Goal: Information Seeking & Learning: Learn about a topic

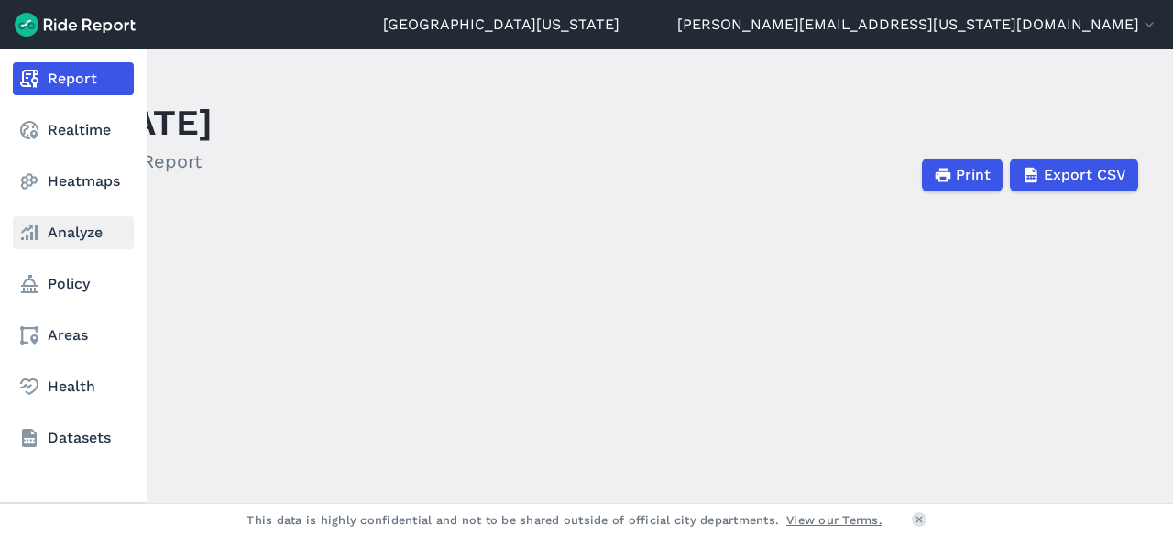
click at [74, 241] on link "Analyze" at bounding box center [73, 232] width 121 height 33
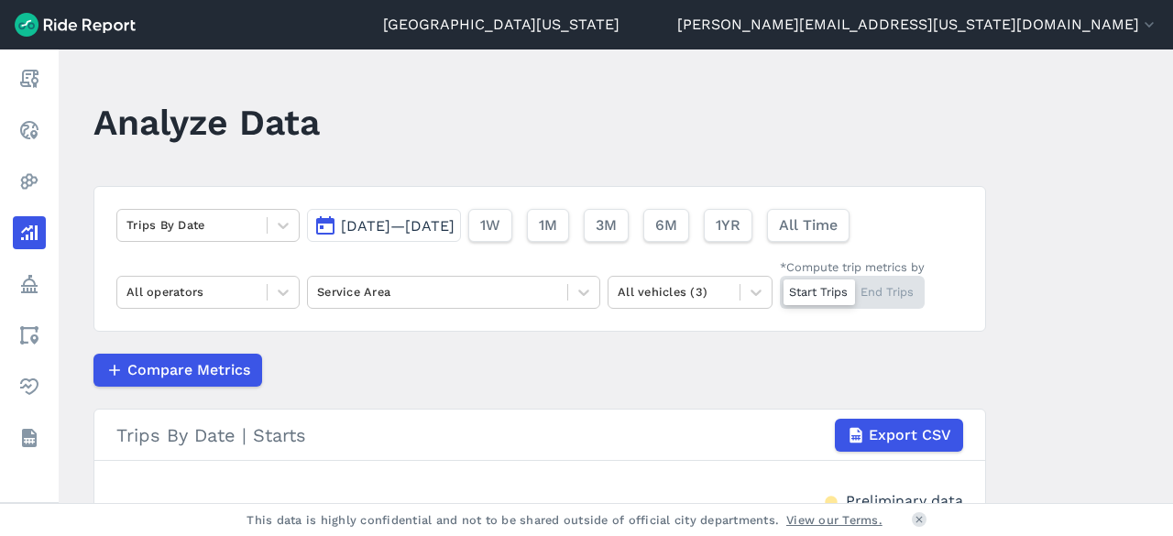
click at [454, 224] on span "[DATE]—[DATE]" at bounding box center [398, 225] width 114 height 17
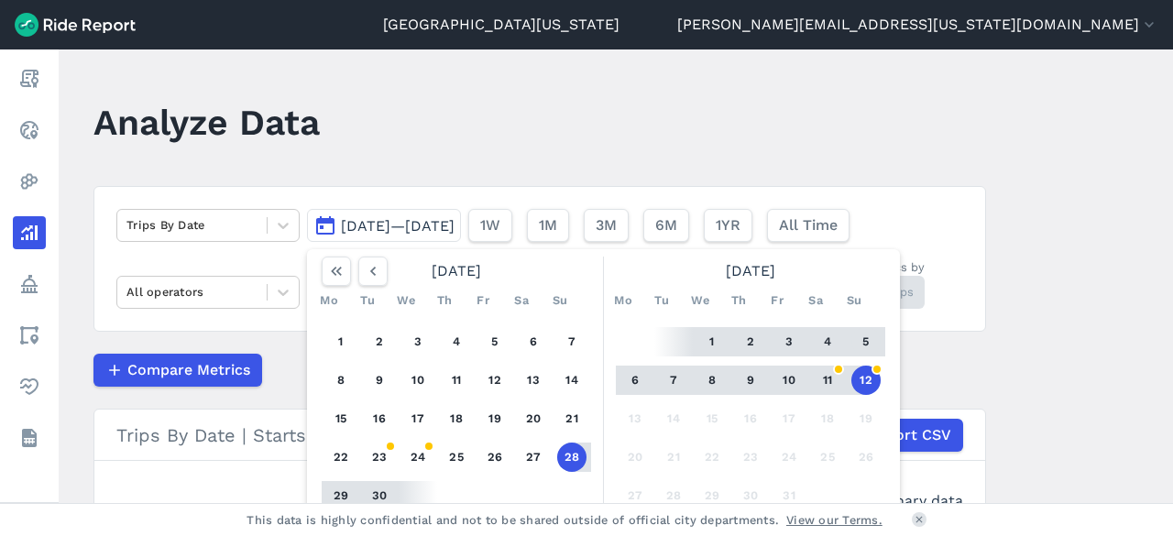
click at [871, 335] on button "5" at bounding box center [865, 341] width 29 height 29
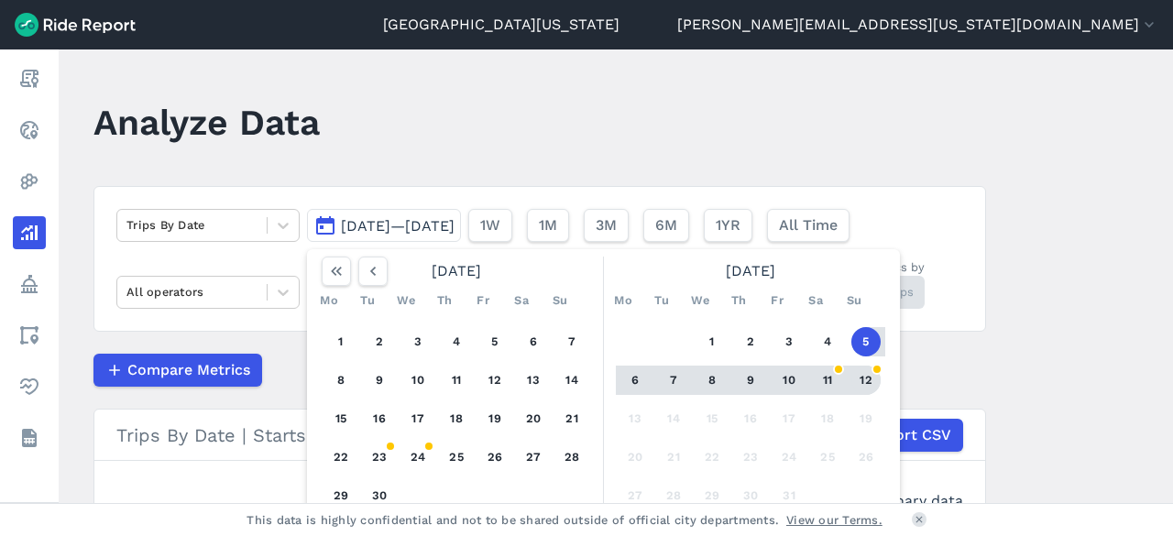
click at [870, 382] on button "12" at bounding box center [865, 380] width 29 height 29
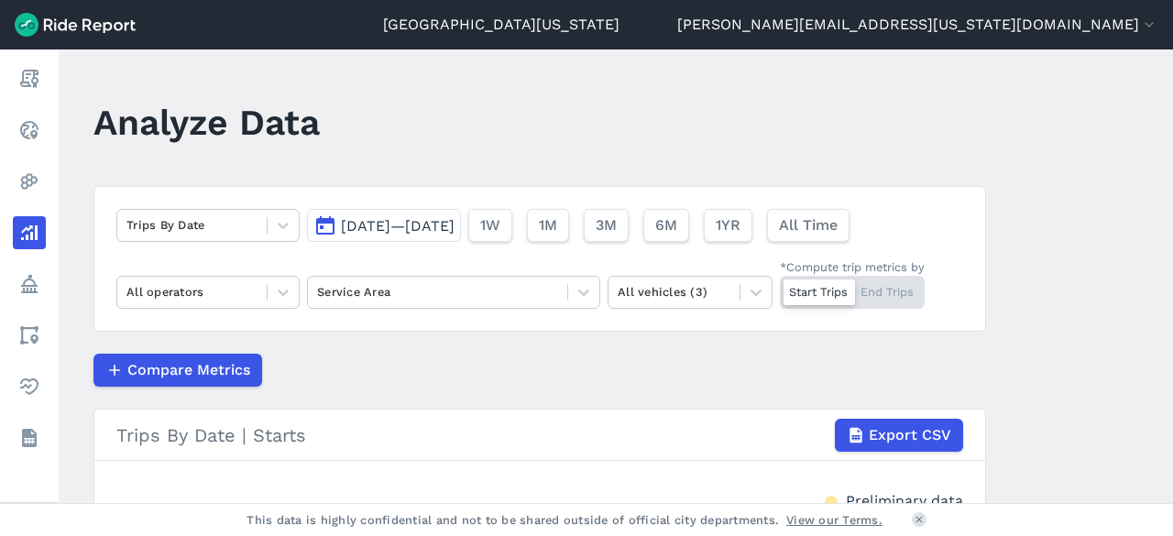
click at [1116, 362] on main "Analyze Data Trips By Date [DATE]—[DATE] 1W 1M 3M 6M 1YR All Time All operators…" at bounding box center [616, 276] width 1114 height 454
click at [454, 224] on span "[DATE]—[DATE]" at bounding box center [398, 225] width 114 height 17
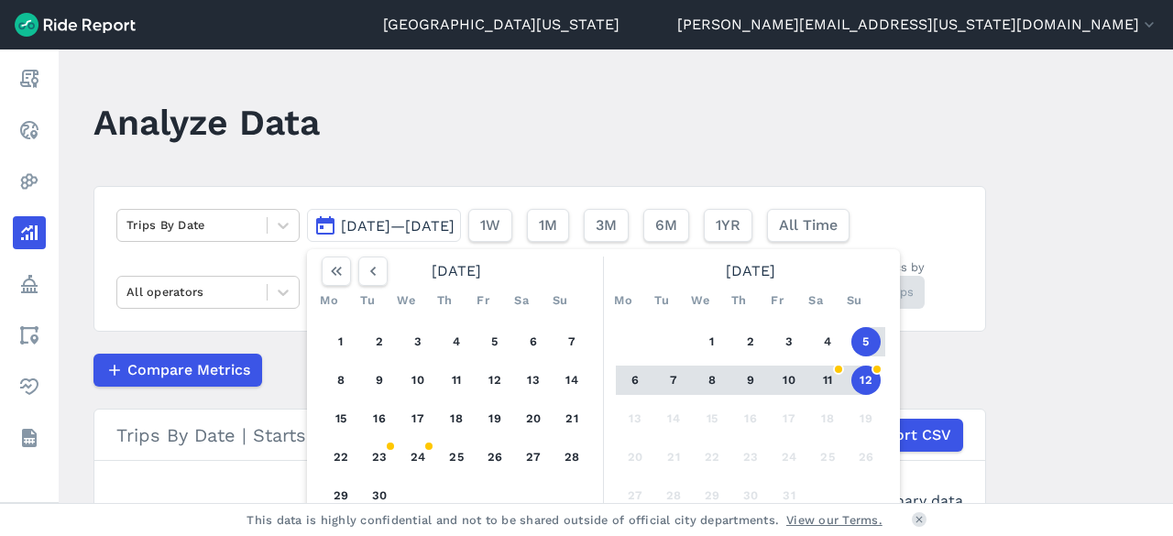
click at [1102, 291] on main "Analyze Data Trips By Date [DATE]—[DATE] [DATE] Mo Tu We Th Fr Sa Su 1 2 3 4 5 …" at bounding box center [616, 276] width 1114 height 454
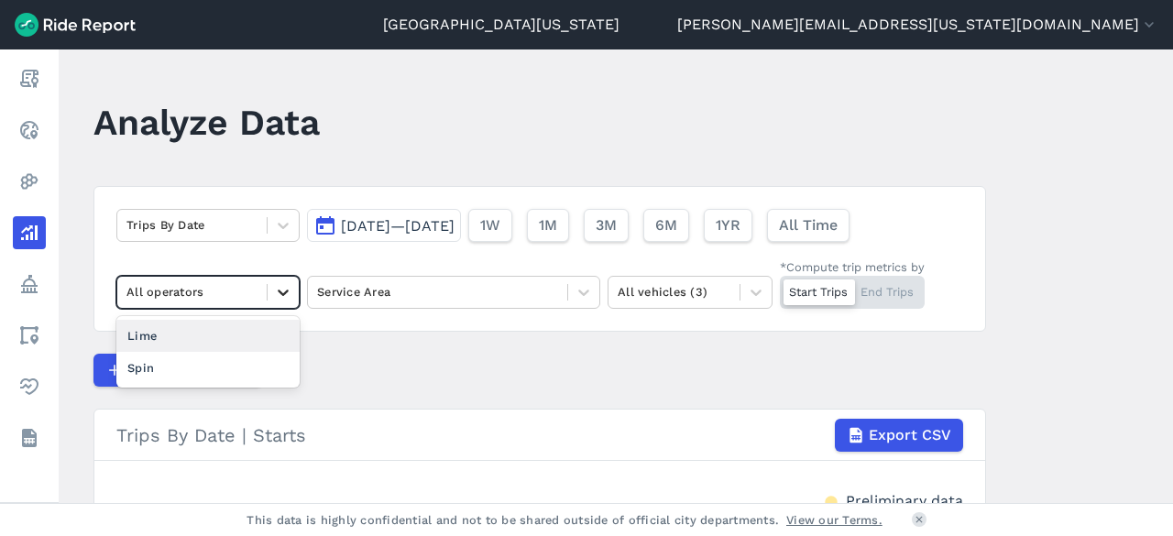
click at [277, 287] on icon at bounding box center [283, 292] width 18 height 18
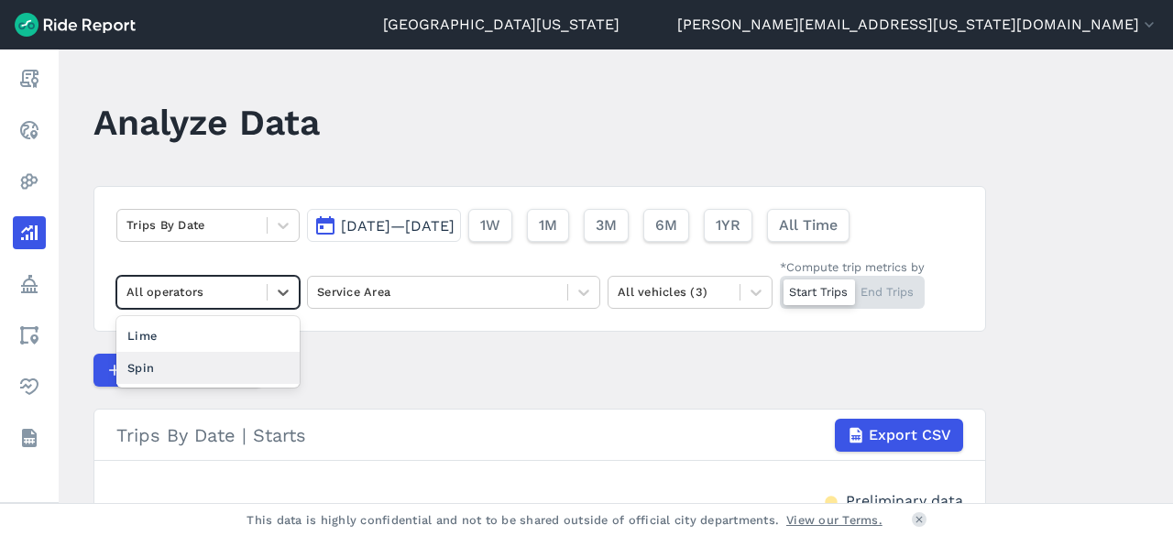
click at [229, 352] on div "Spin" at bounding box center [207, 368] width 183 height 32
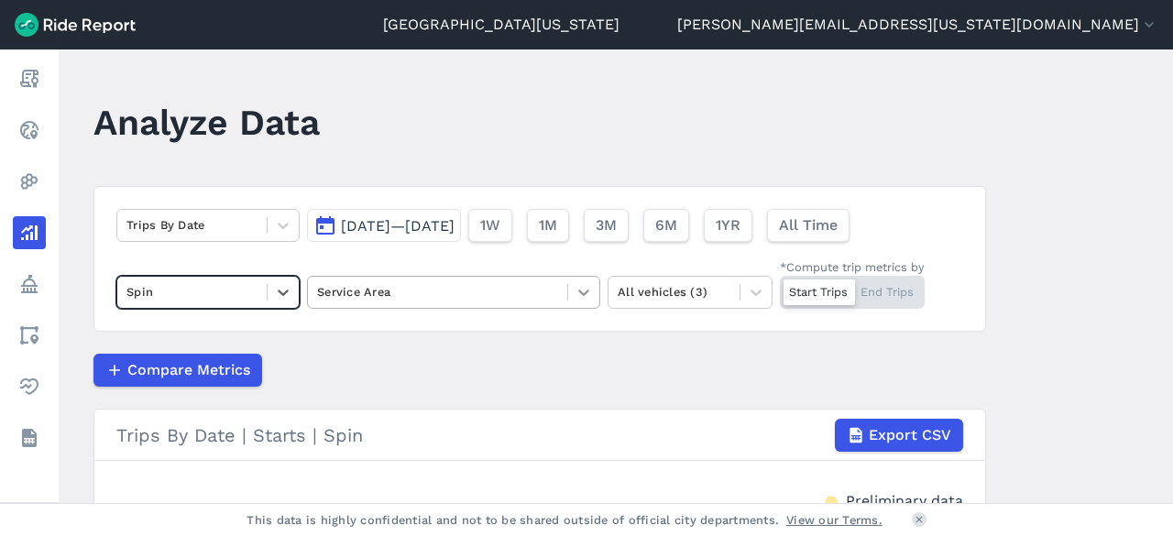
click at [578, 290] on icon at bounding box center [583, 293] width 11 height 6
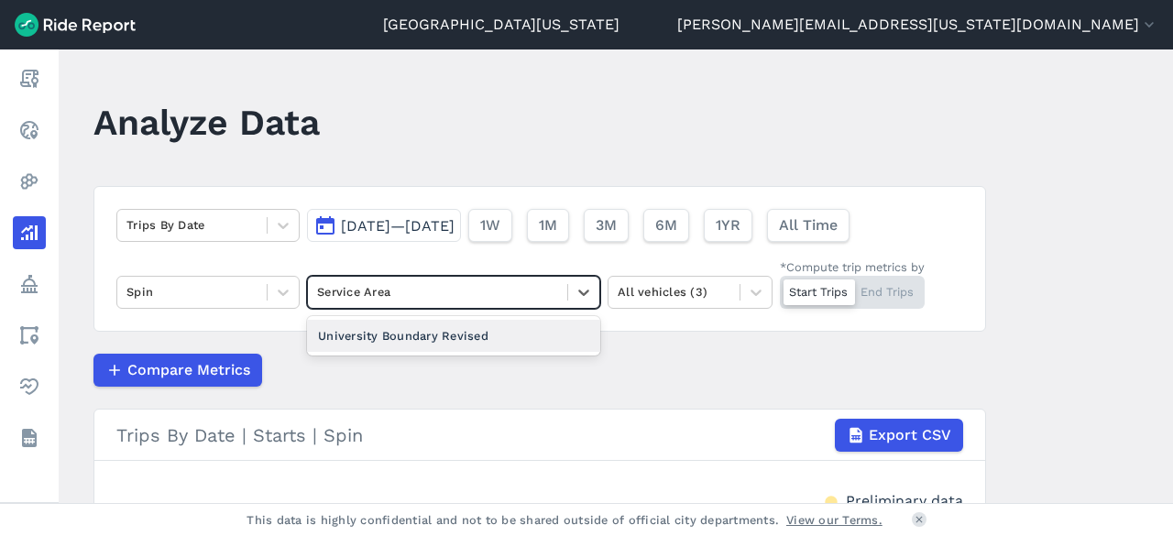
click at [517, 334] on div "University Boundary Revised" at bounding box center [453, 336] width 293 height 32
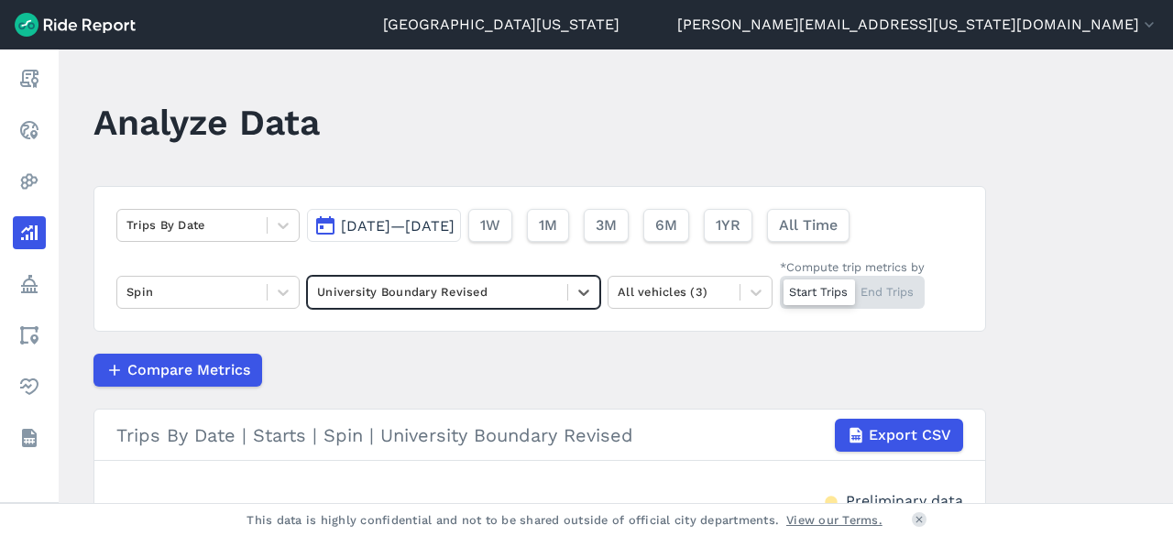
click at [204, 370] on span "Compare Metrics" at bounding box center [188, 370] width 123 height 22
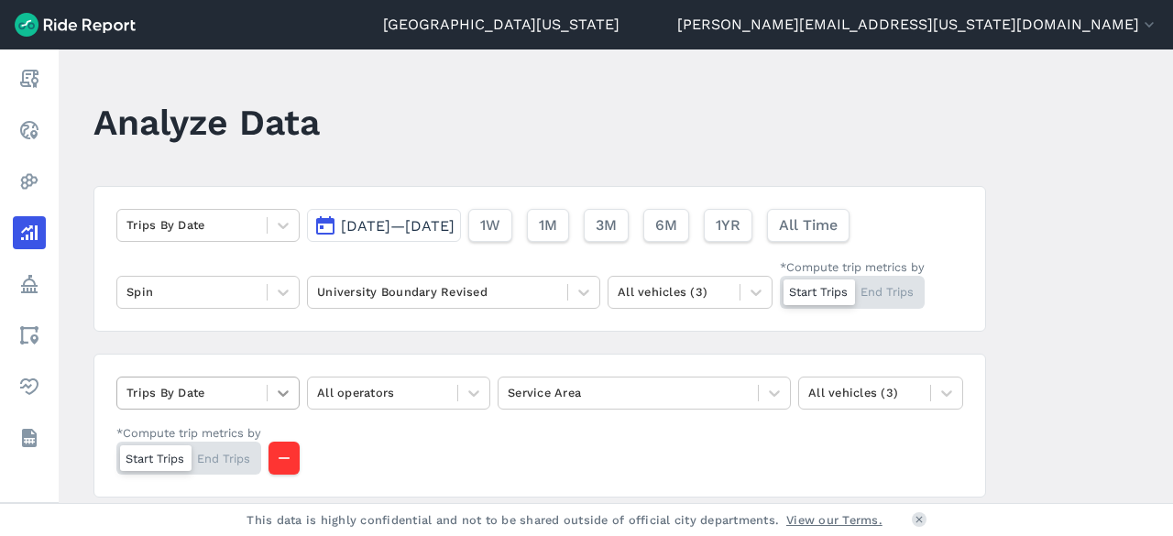
click at [282, 395] on icon at bounding box center [283, 393] width 18 height 18
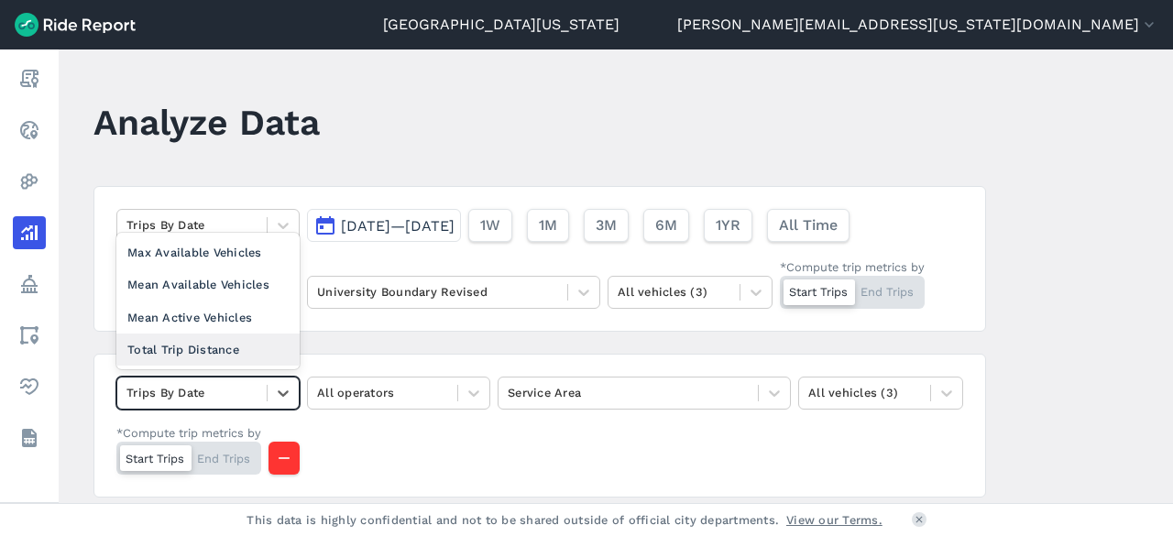
click at [251, 337] on div "Total Trip Distance" at bounding box center [207, 350] width 183 height 32
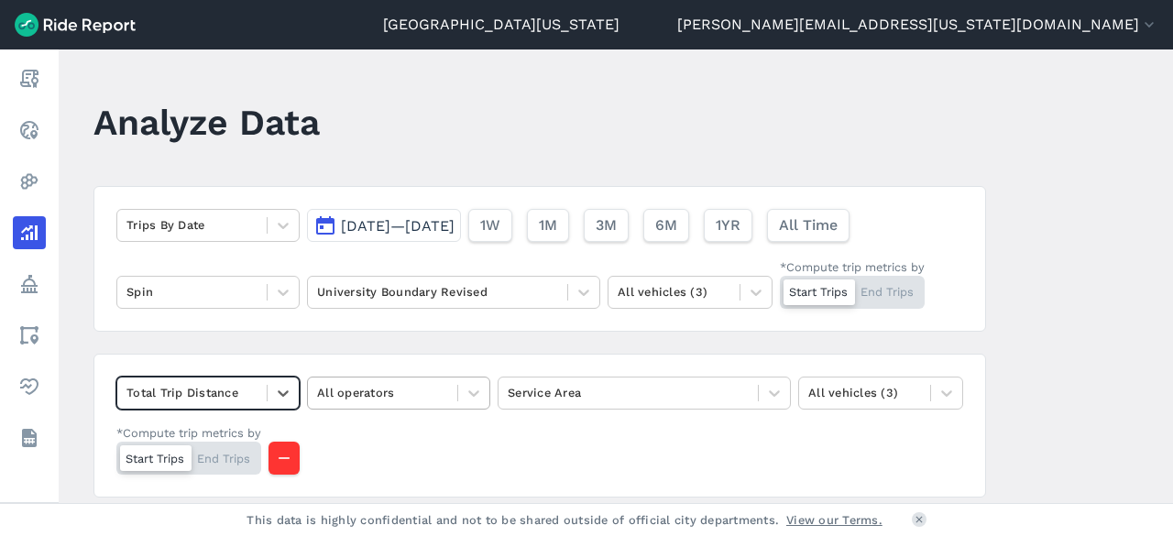
click at [447, 402] on div "All operators" at bounding box center [382, 392] width 149 height 28
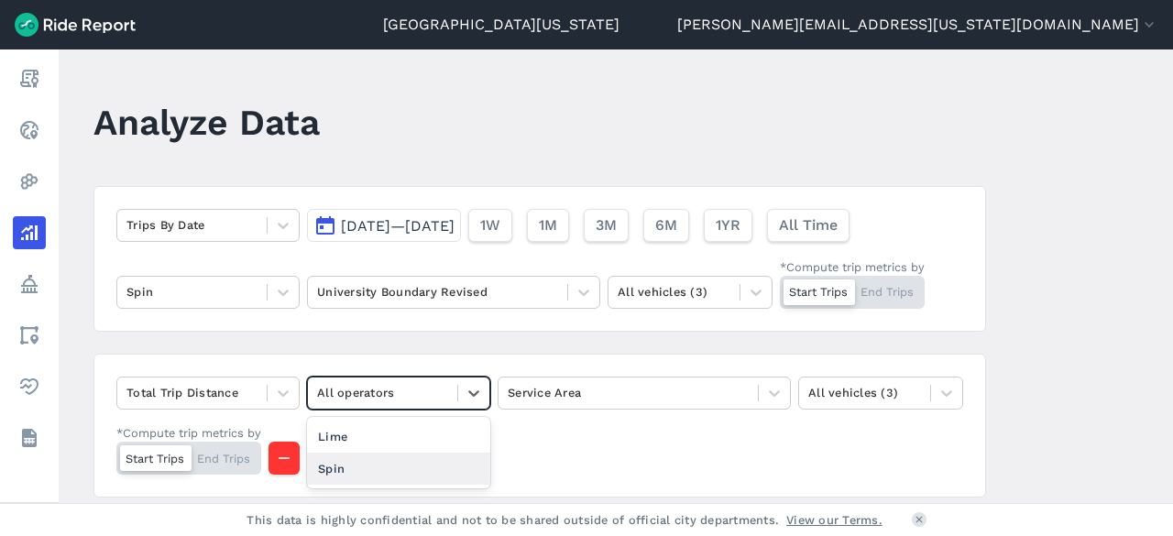
click at [431, 457] on div "Spin" at bounding box center [398, 469] width 183 height 32
click at [709, 396] on div at bounding box center [628, 392] width 241 height 21
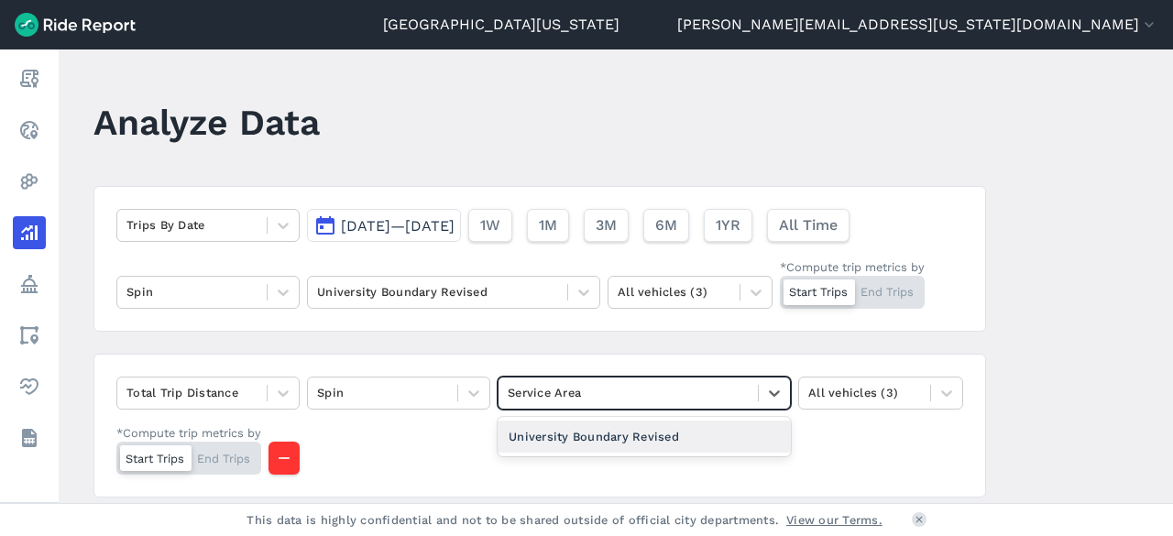
click at [662, 430] on div "University Boundary Revised" at bounding box center [644, 437] width 293 height 32
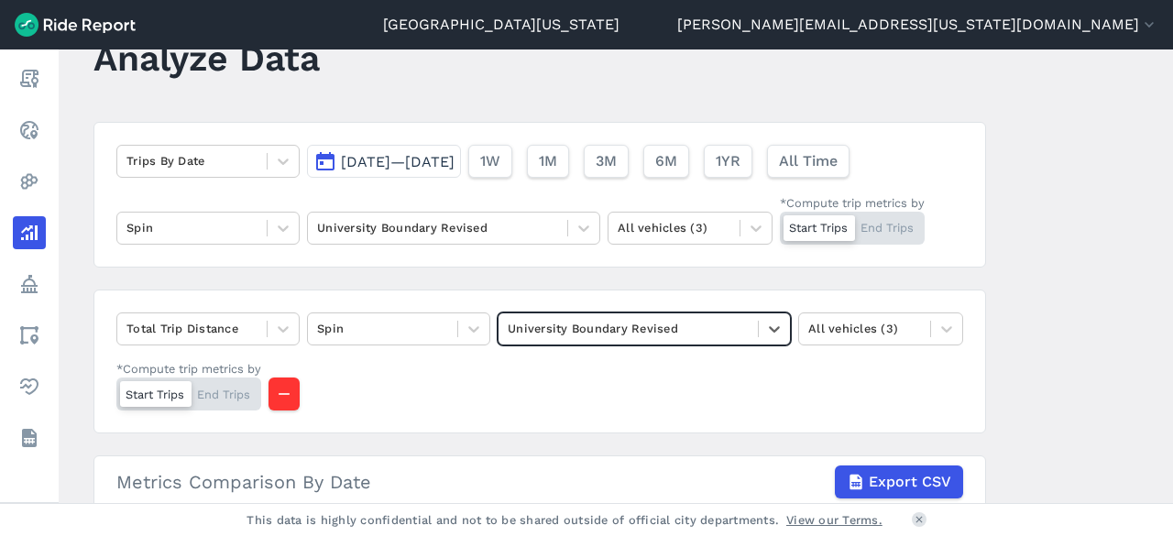
scroll to position [92, 0]
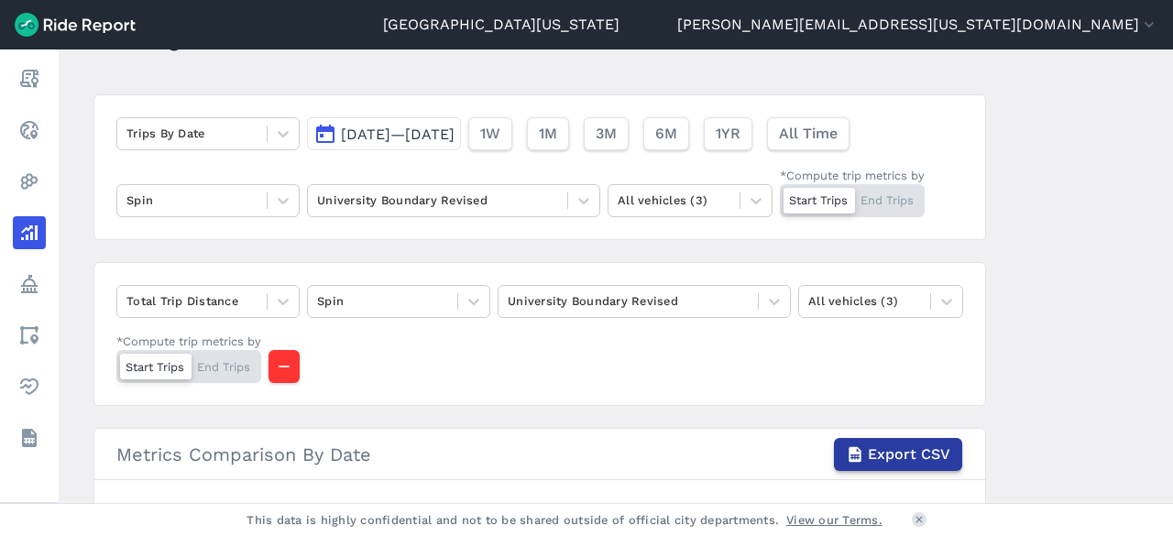
click at [852, 446] on use "button" at bounding box center [854, 454] width 12 height 16
click at [268, 137] on div at bounding box center [283, 133] width 31 height 31
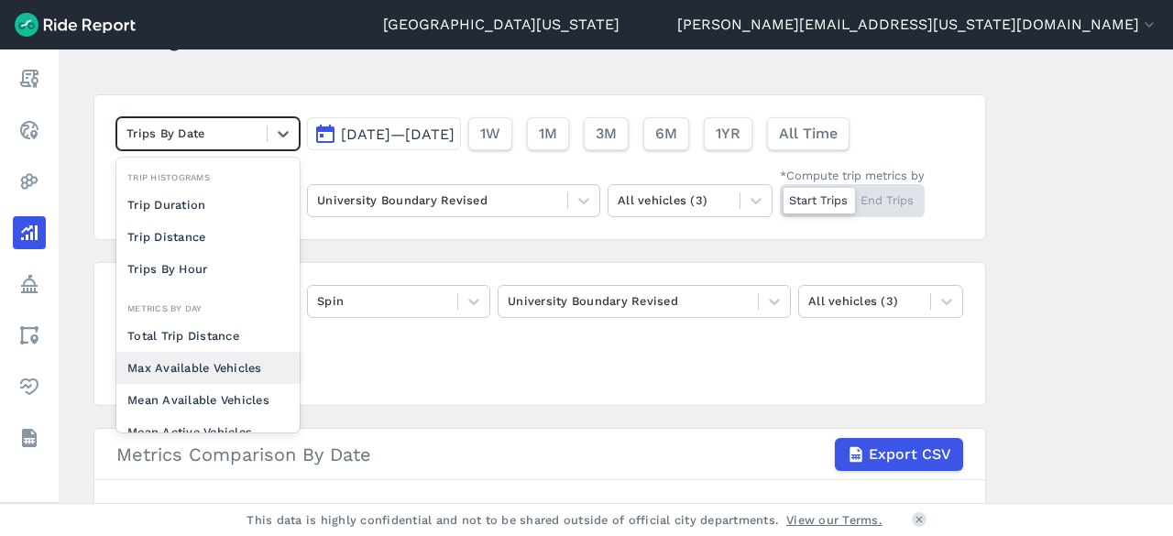
click at [201, 358] on div "Max Available Vehicles" at bounding box center [207, 368] width 183 height 32
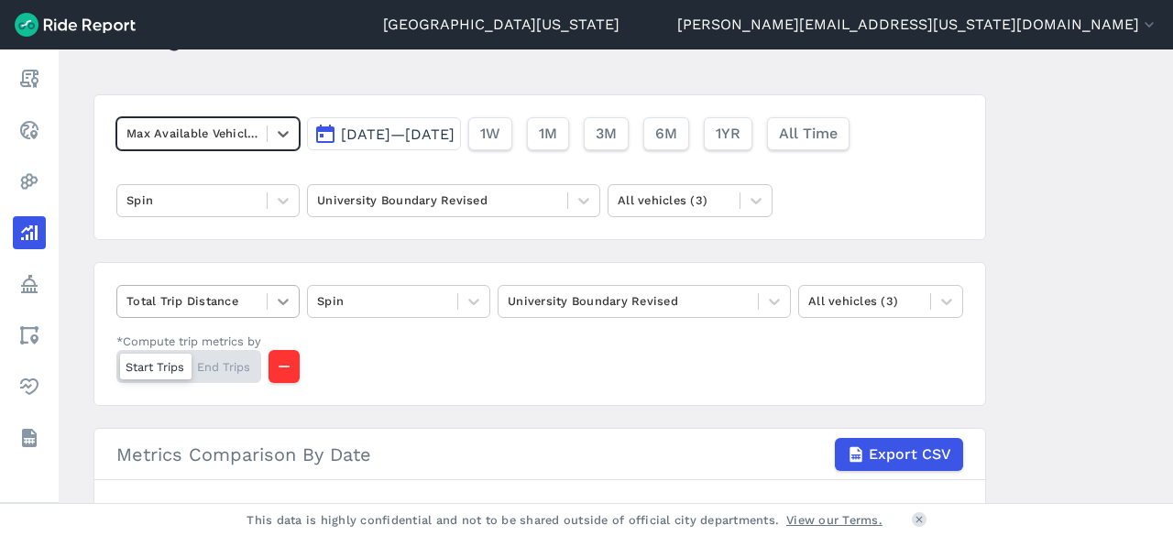
click at [268, 294] on div at bounding box center [283, 301] width 31 height 31
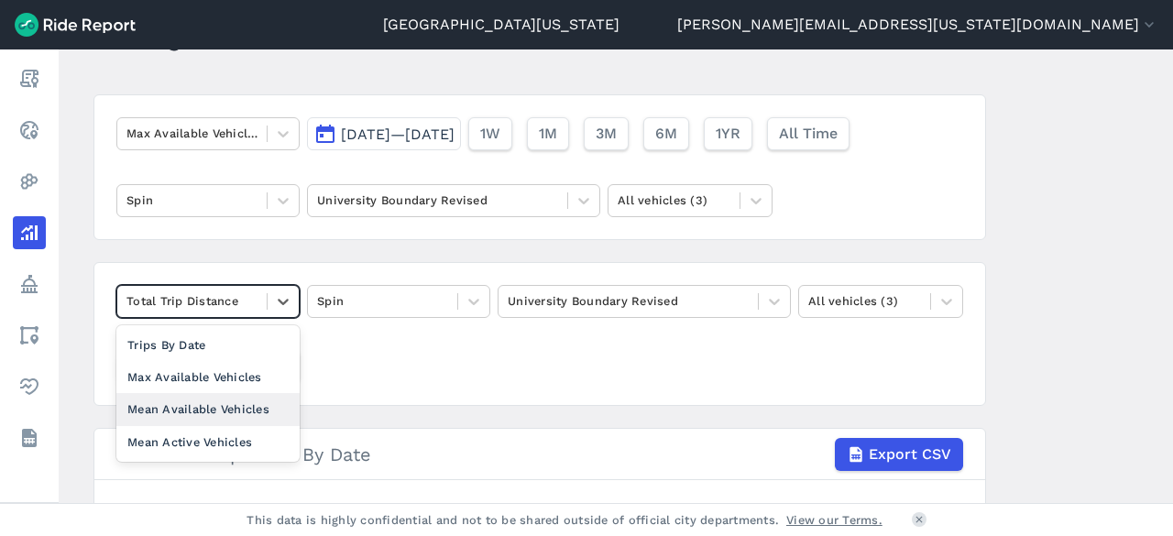
click at [221, 402] on div "Mean Available Vehicles" at bounding box center [207, 409] width 183 height 32
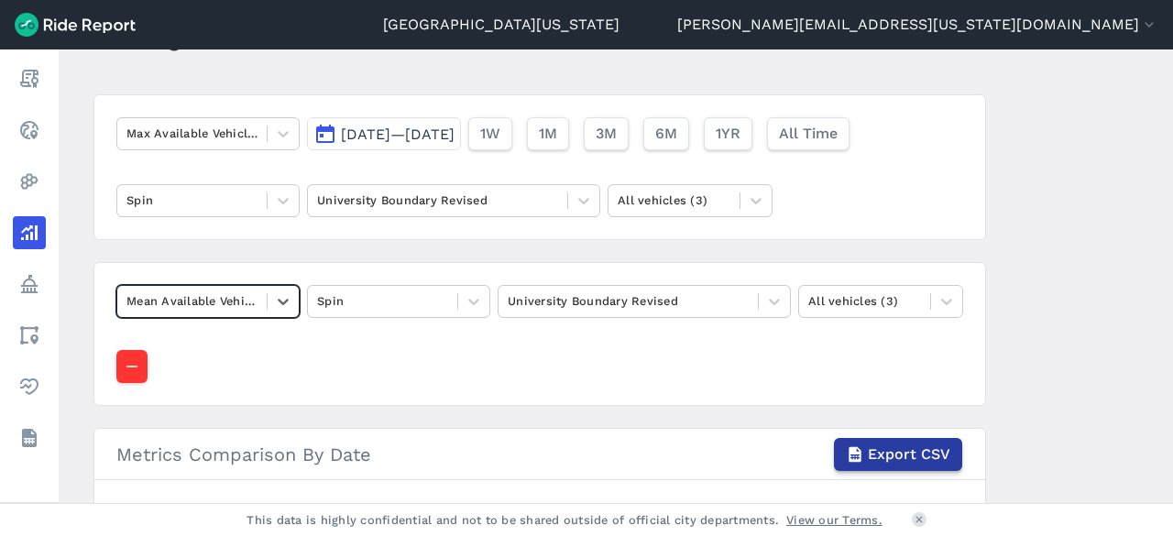
click at [896, 449] on span "Export CSV" at bounding box center [909, 454] width 82 height 22
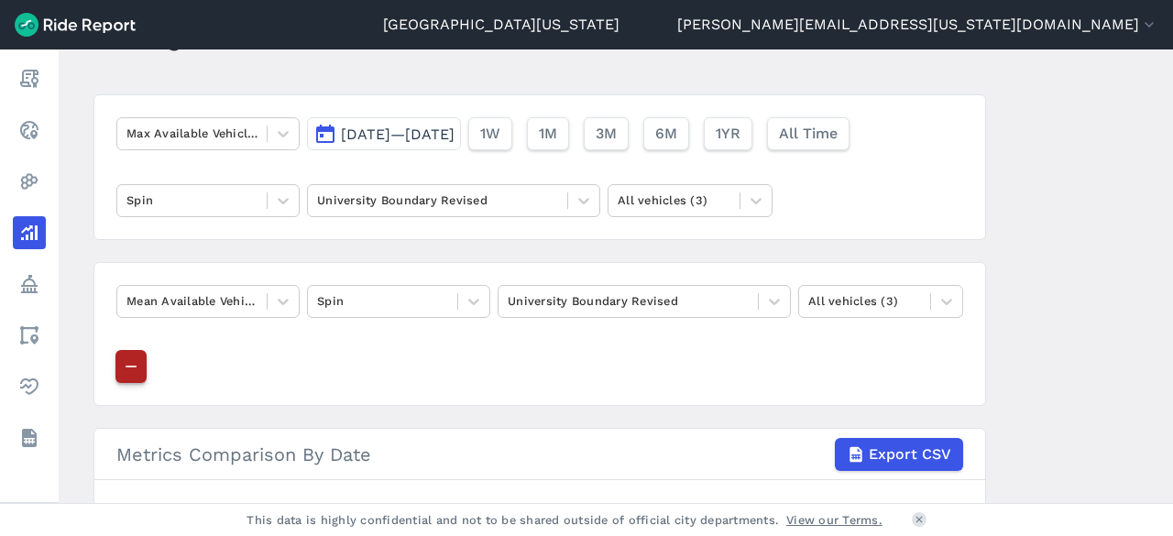
click at [122, 369] on icon "button" at bounding box center [131, 366] width 18 height 18
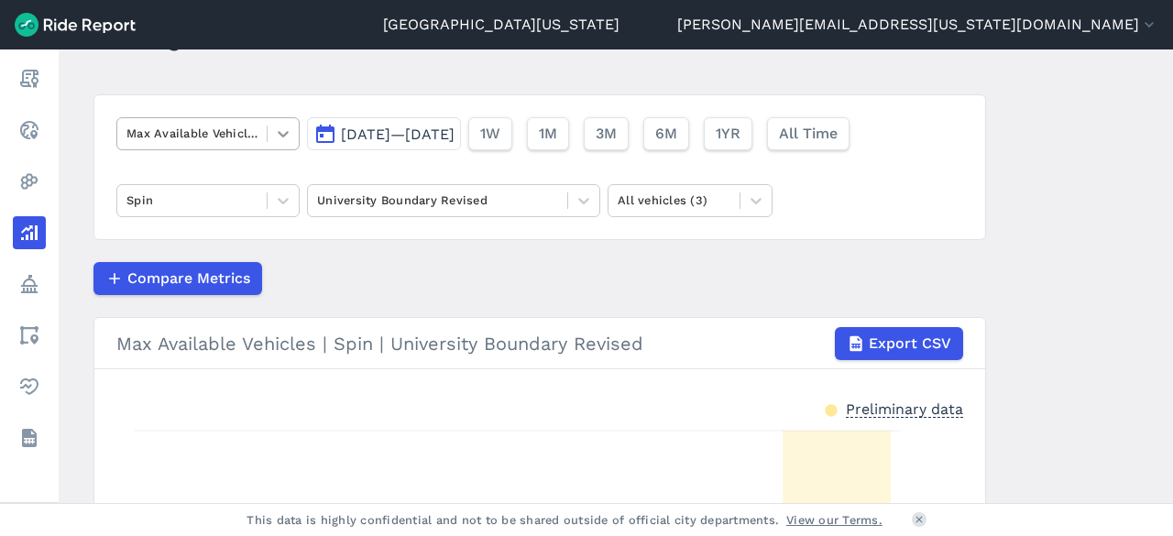
click at [275, 126] on icon at bounding box center [283, 134] width 18 height 18
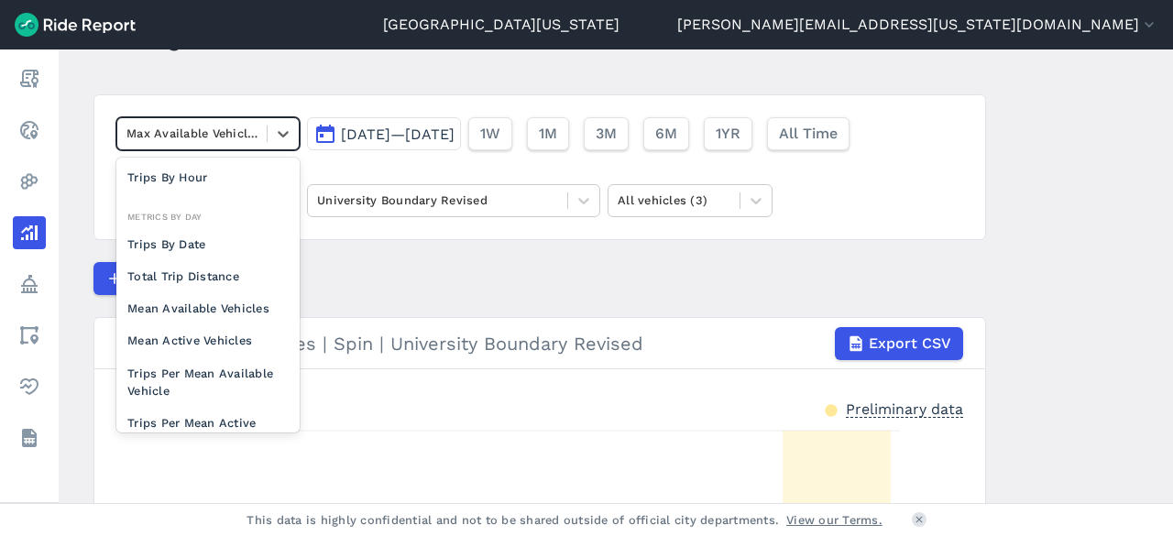
scroll to position [159, 0]
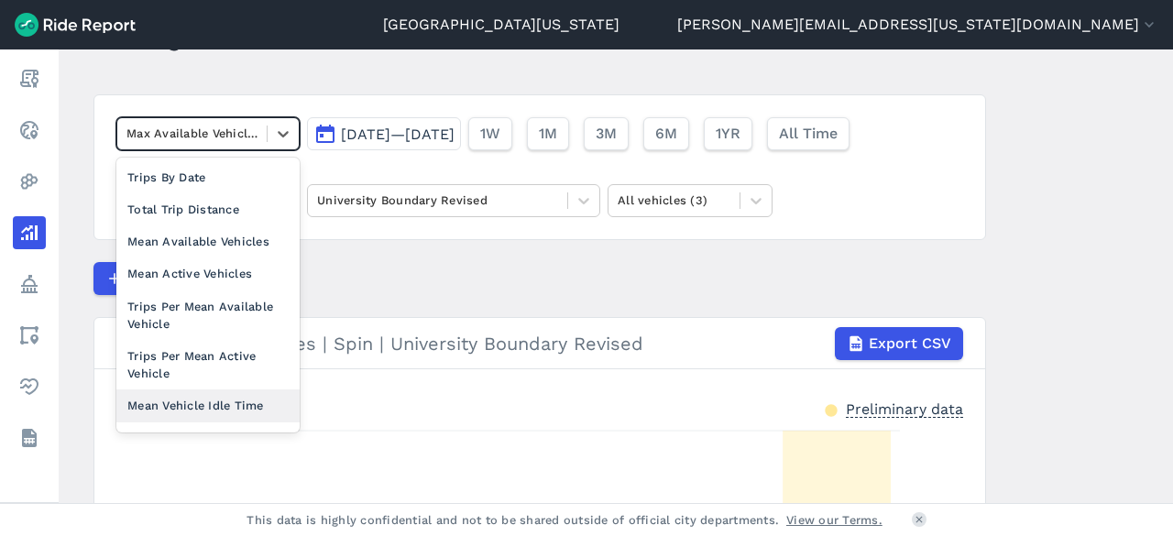
click at [231, 396] on div "Mean Vehicle Idle Time" at bounding box center [207, 405] width 183 height 32
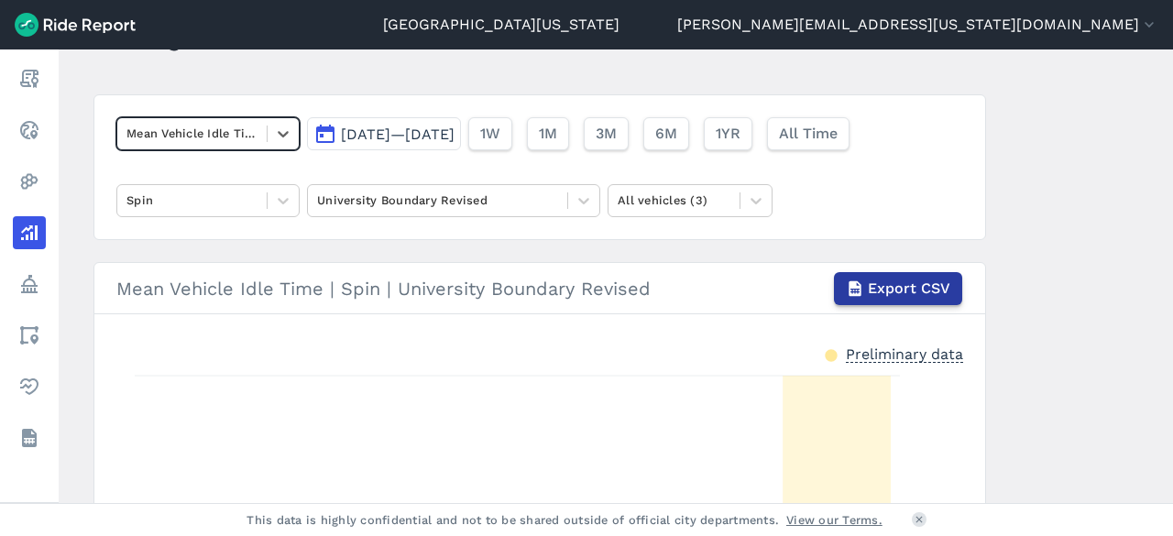
click at [897, 278] on span "Export CSV" at bounding box center [909, 289] width 82 height 22
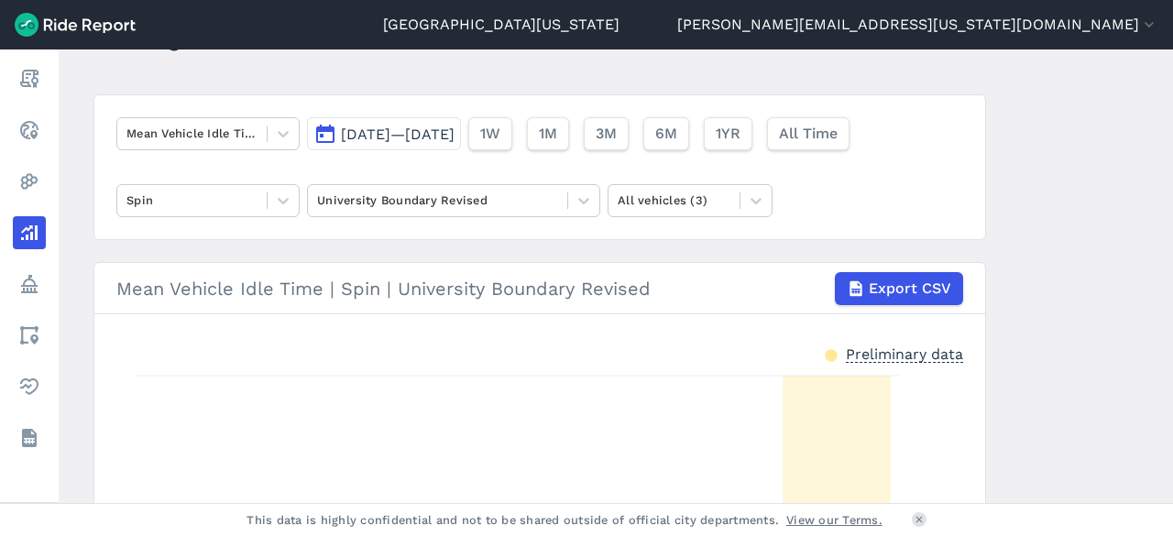
click at [1121, 261] on main "Analyze Data Mean Vehicle Idle Time [DATE]—[DATE] 1W 1M 3M 6M 1YR All Time Spin…" at bounding box center [616, 276] width 1114 height 454
